Goal: Transaction & Acquisition: Purchase product/service

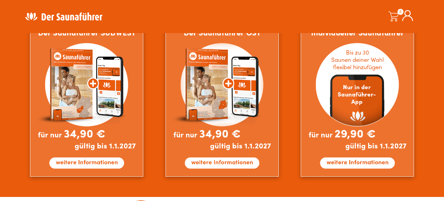
scroll to position [607, 0]
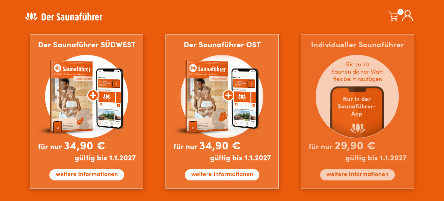
click at [354, 169] on img at bounding box center [357, 111] width 113 height 154
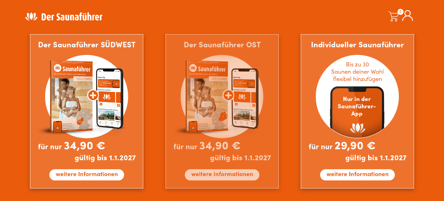
scroll to position [405, 0]
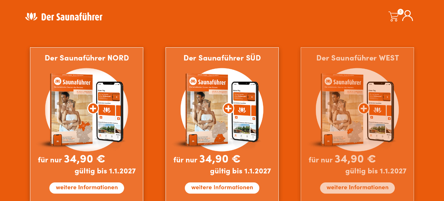
click at [362, 113] on img at bounding box center [357, 124] width 113 height 154
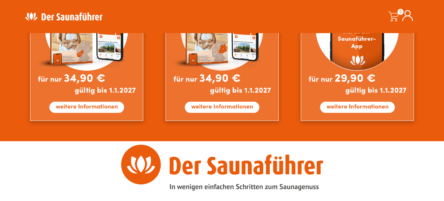
scroll to position [543, 0]
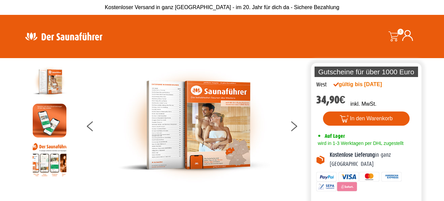
click at [44, 157] on img at bounding box center [50, 159] width 34 height 34
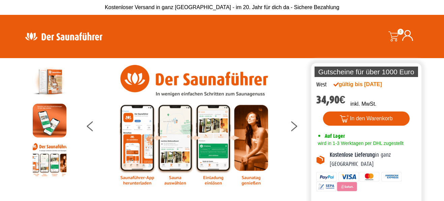
click at [54, 83] on img at bounding box center [50, 82] width 34 height 34
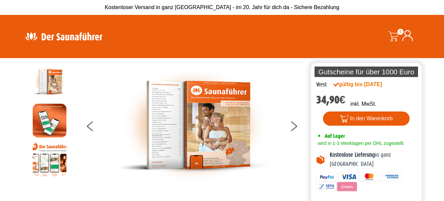
click at [139, 104] on img at bounding box center [194, 125] width 152 height 120
click at [161, 107] on img at bounding box center [194, 125] width 152 height 120
